Goal: Information Seeking & Learning: Find contact information

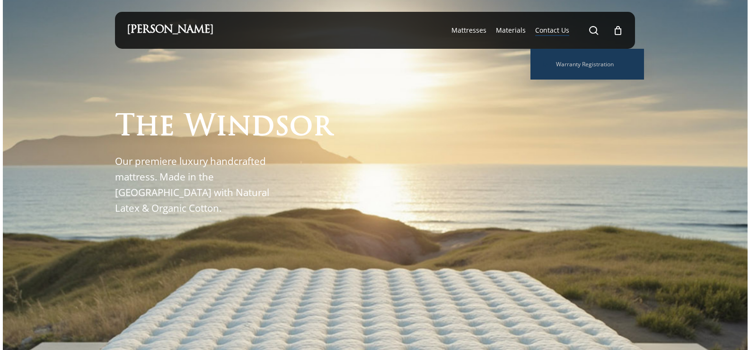
click at [559, 29] on span "Contact Us" at bounding box center [552, 30] width 34 height 9
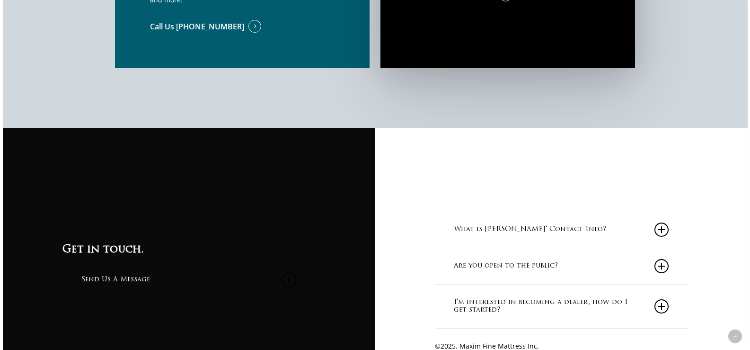
scroll to position [852, 0]
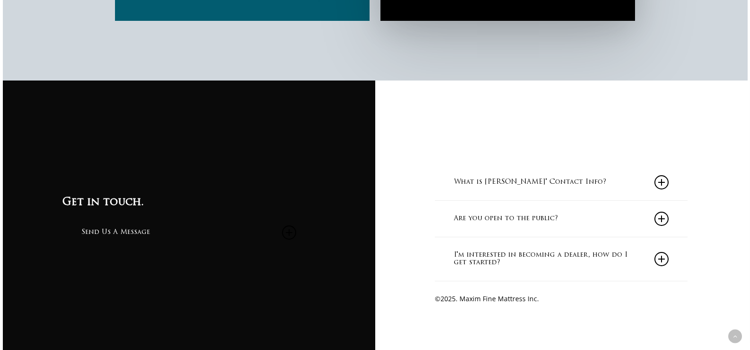
click at [595, 179] on link "What is [PERSON_NAME]' Contact Info?" at bounding box center [561, 182] width 214 height 36
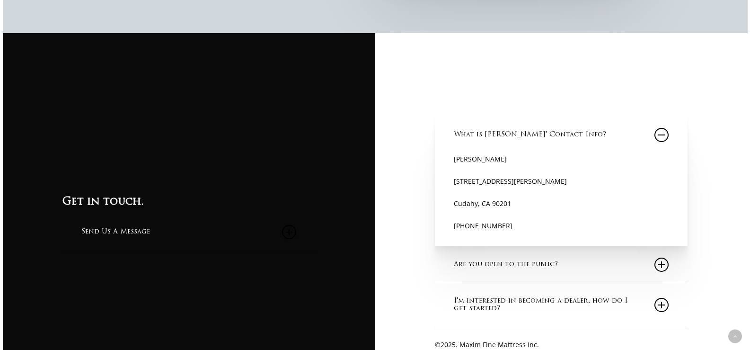
scroll to position [947, 0]
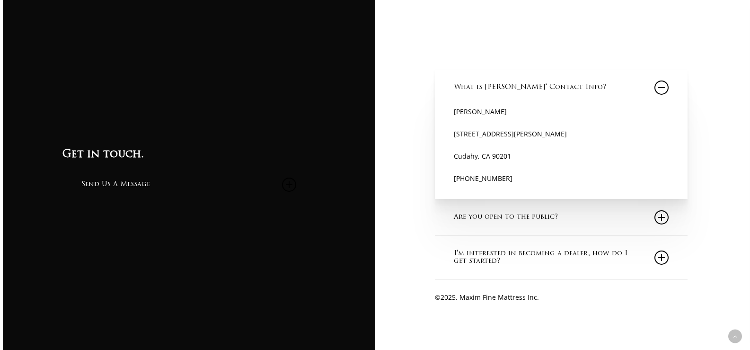
click at [662, 216] on icon at bounding box center [662, 217] width 14 height 14
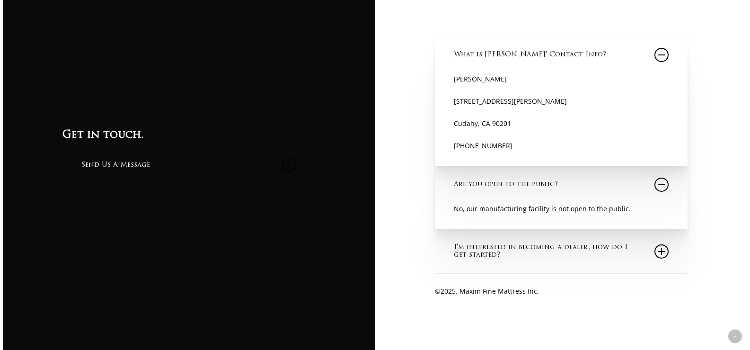
scroll to position [1022, 0]
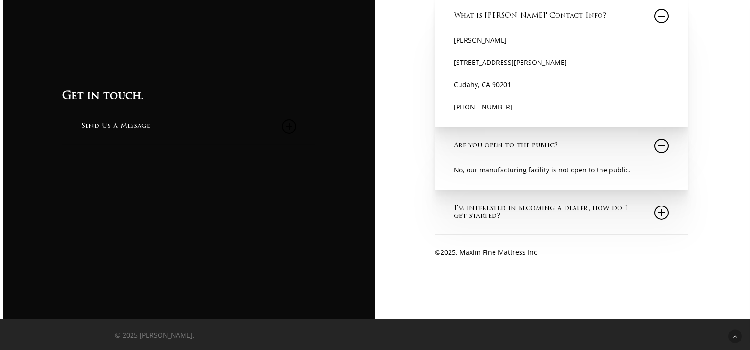
click at [662, 210] on icon at bounding box center [662, 212] width 14 height 14
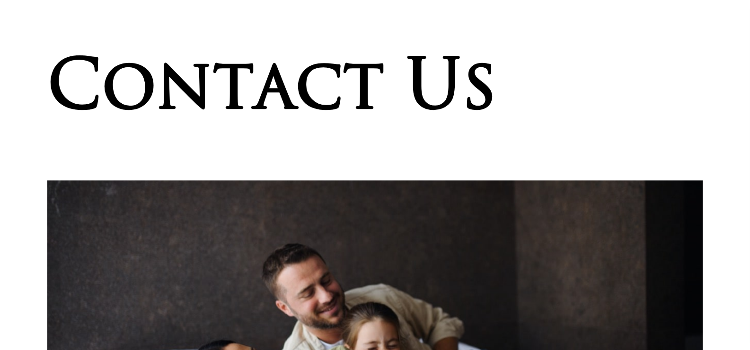
scroll to position [0, 0]
